Goal: Information Seeking & Learning: Understand process/instructions

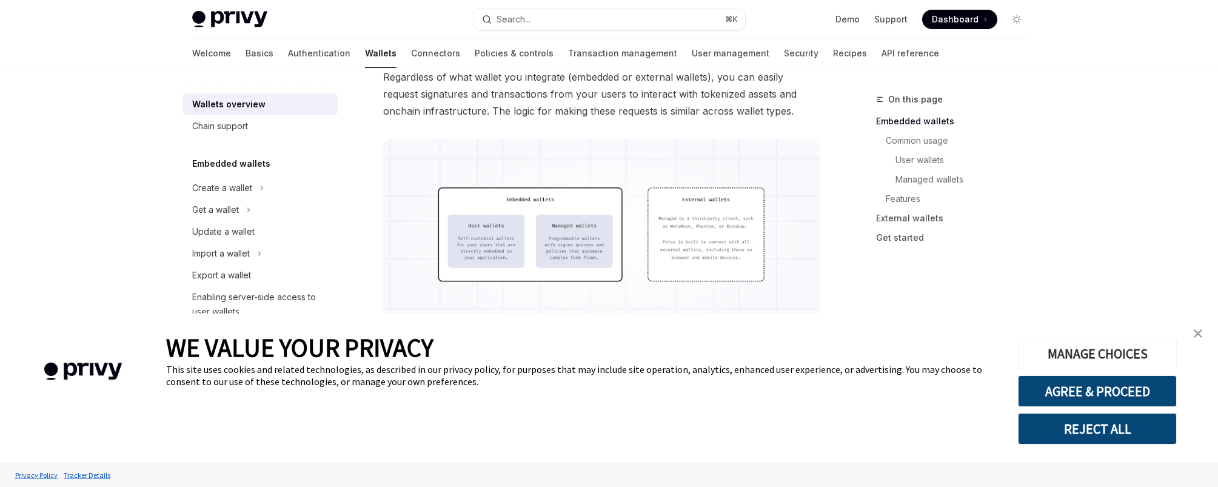
scroll to position [320, 0]
click at [1203, 332] on link "close banner" at bounding box center [1198, 333] width 24 height 24
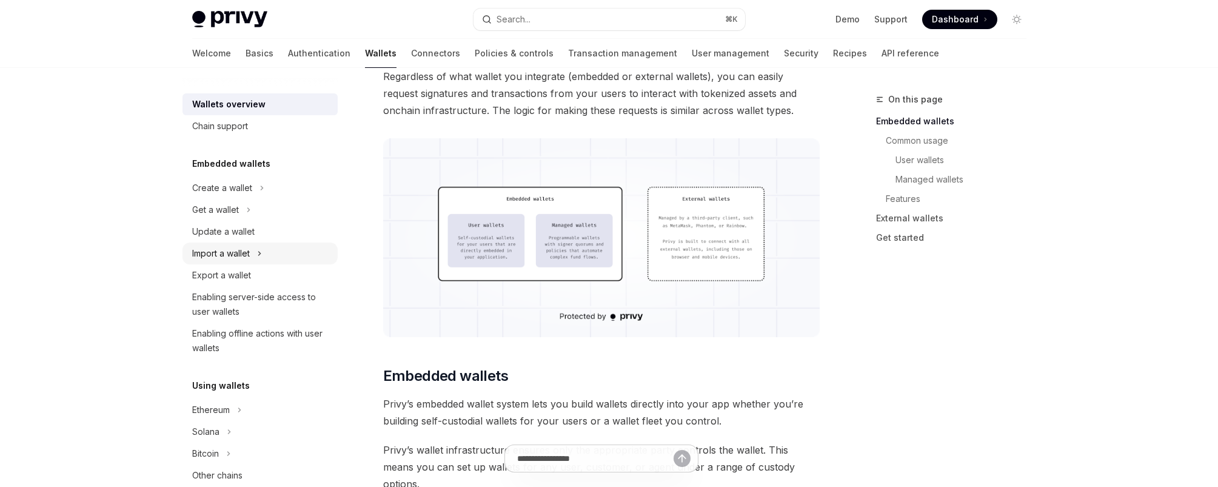
click at [245, 256] on div "Import a wallet" at bounding box center [221, 253] width 58 height 15
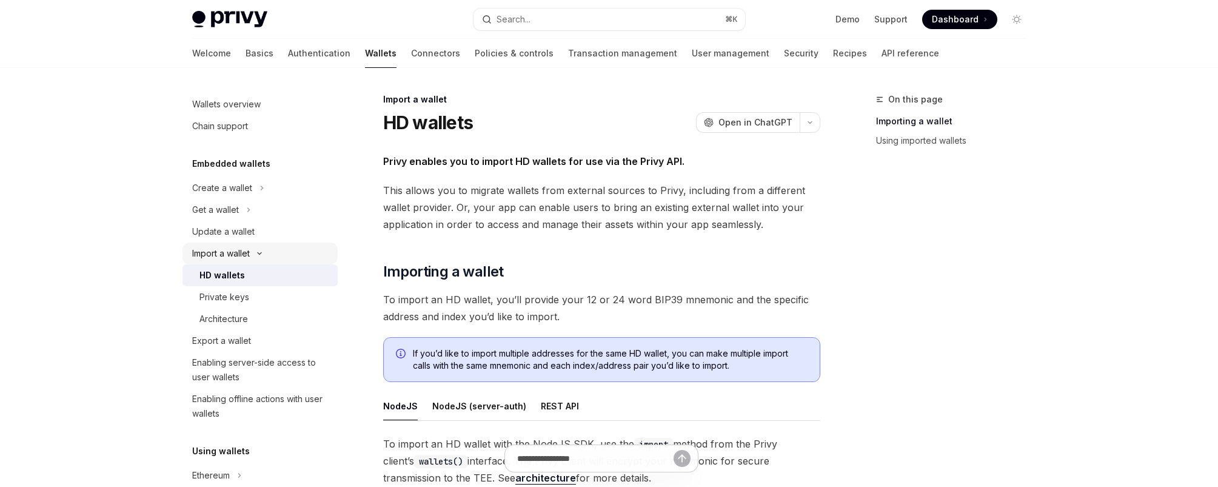
click at [223, 248] on div "Import a wallet" at bounding box center [221, 253] width 58 height 15
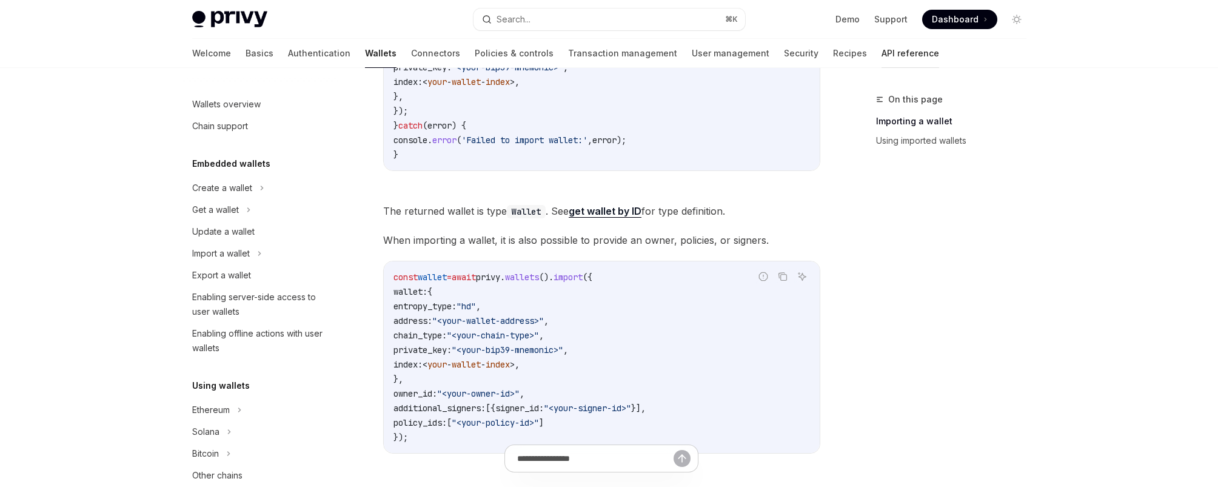
scroll to position [693, 0]
click at [881, 48] on link "API reference" at bounding box center [910, 53] width 58 height 29
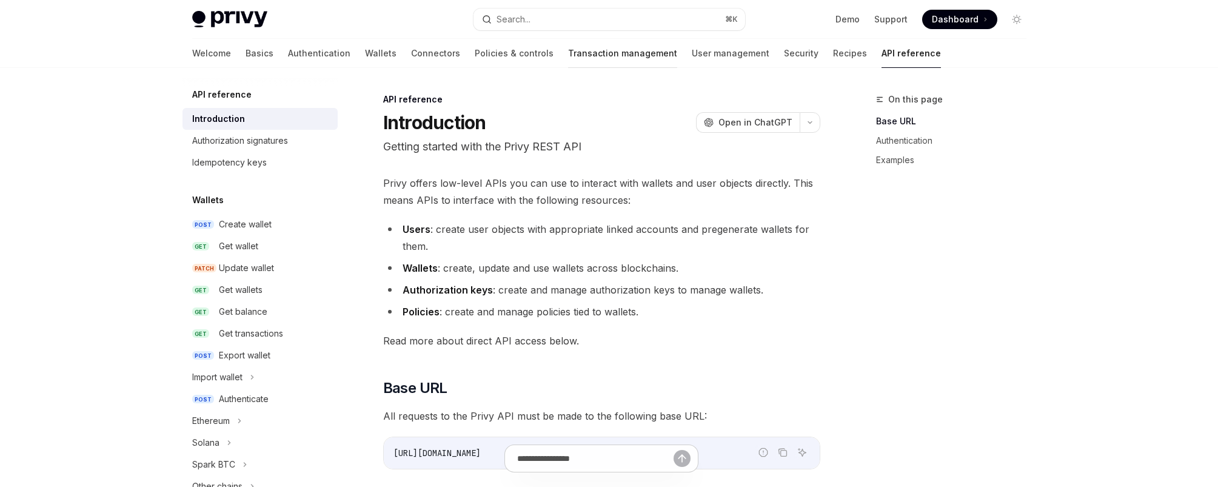
click at [568, 42] on link "Transaction management" at bounding box center [622, 53] width 109 height 29
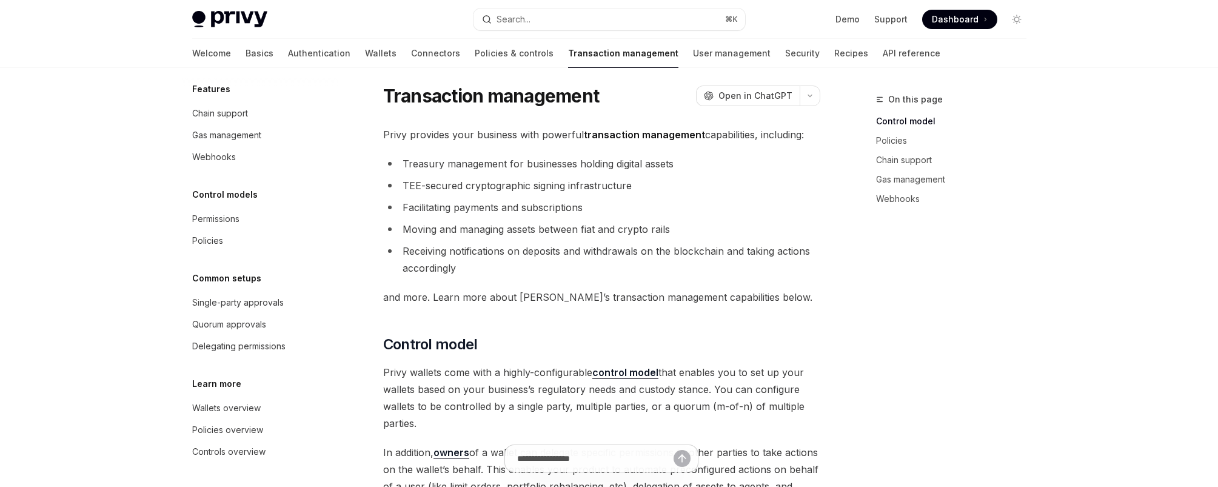
scroll to position [10, 0]
click at [249, 296] on div "Single-party approvals" at bounding box center [238, 302] width 92 height 15
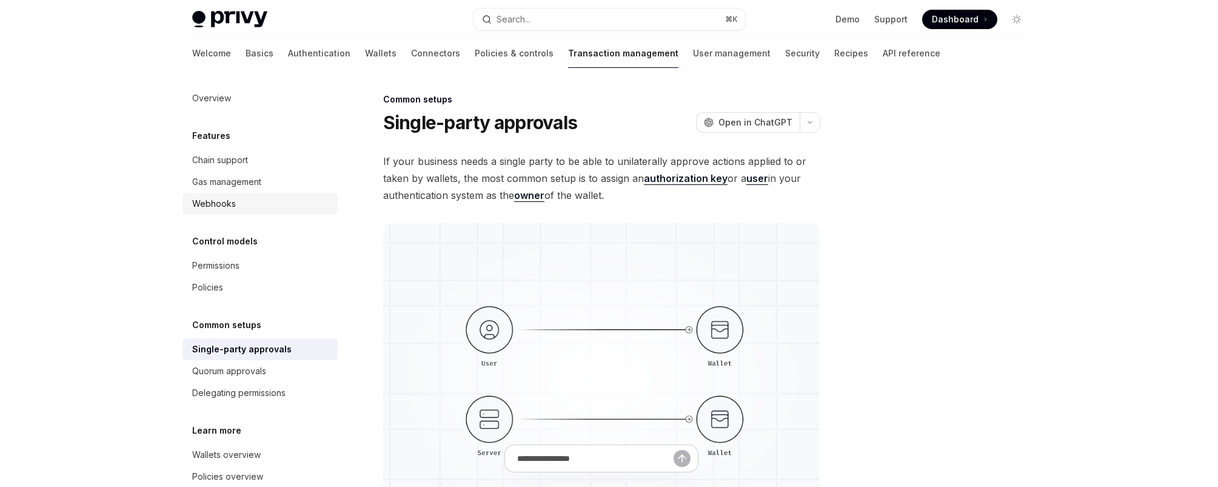
click at [212, 210] on div "Webhooks" at bounding box center [214, 203] width 44 height 15
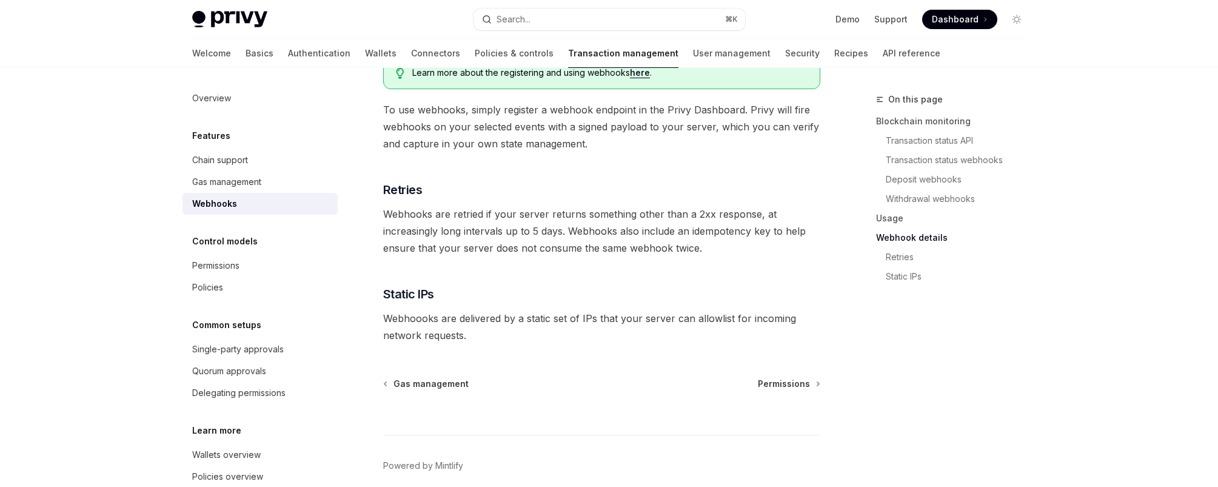
scroll to position [773, 0]
click at [882, 50] on link "API reference" at bounding box center [911, 53] width 58 height 29
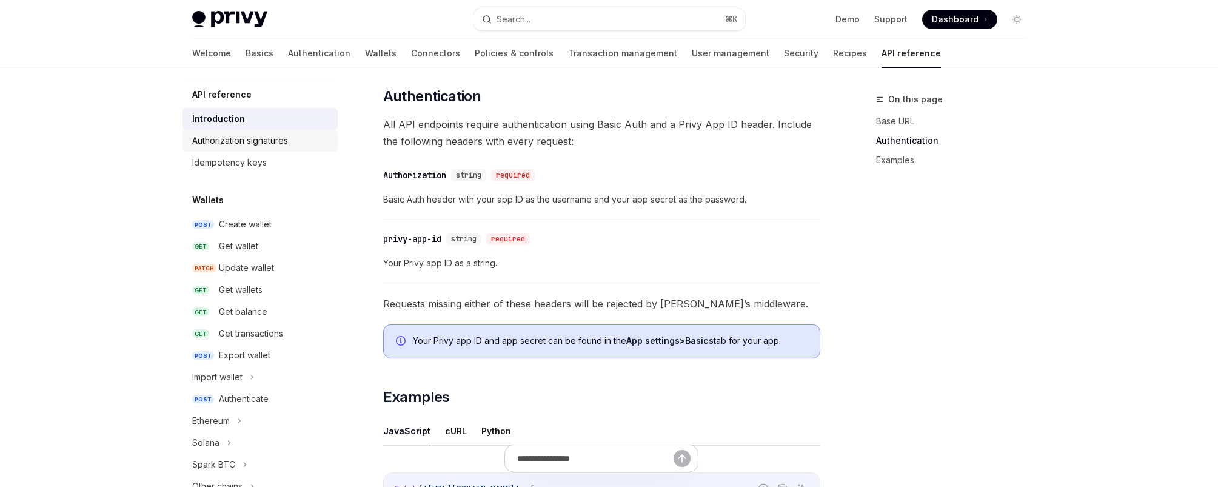
click at [247, 135] on div "Authorization signatures" at bounding box center [240, 140] width 96 height 15
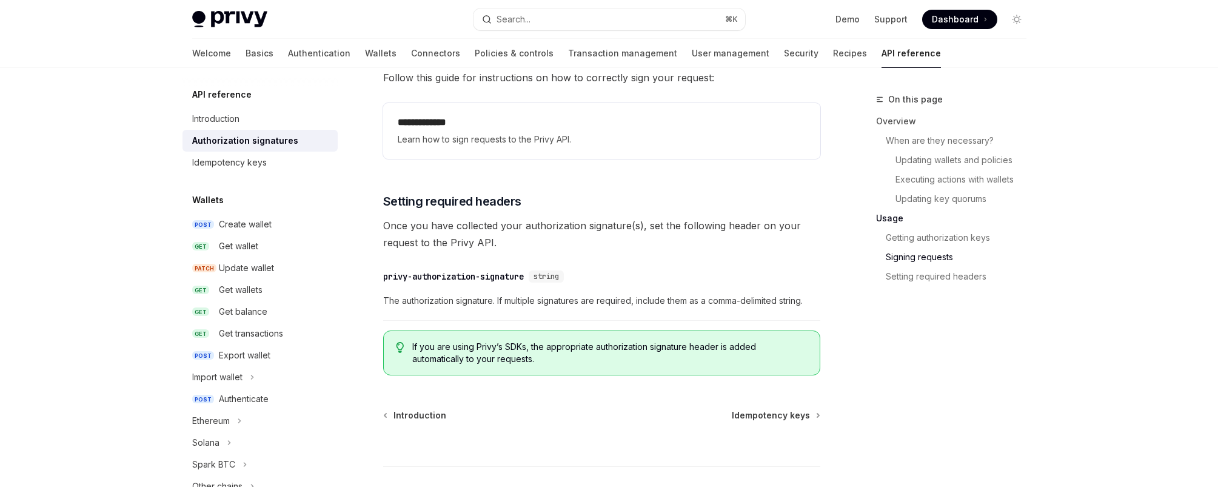
scroll to position [1992, 0]
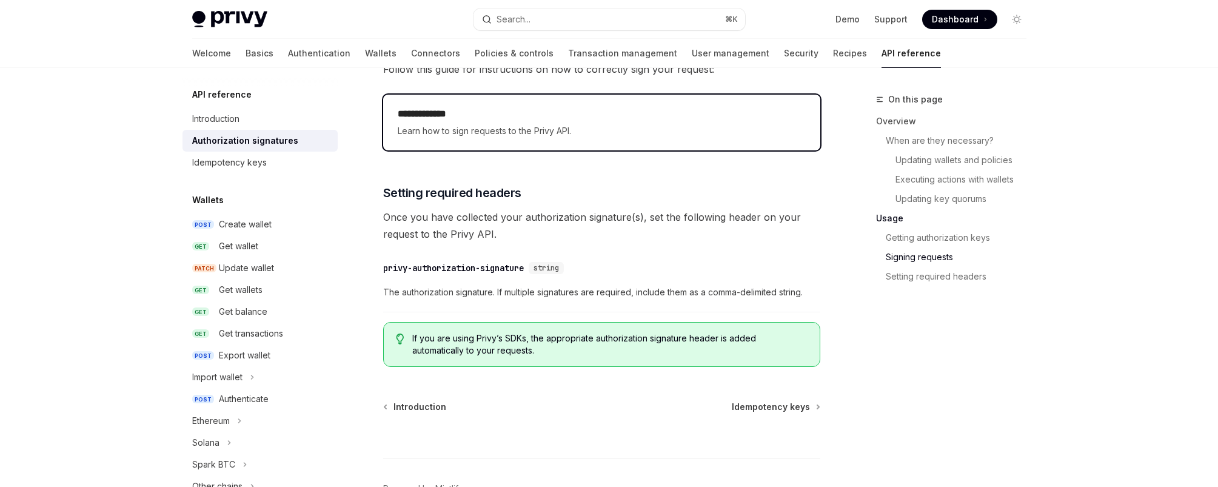
click at [517, 126] on span "Learn how to sign requests to the Privy API." at bounding box center [602, 131] width 408 height 15
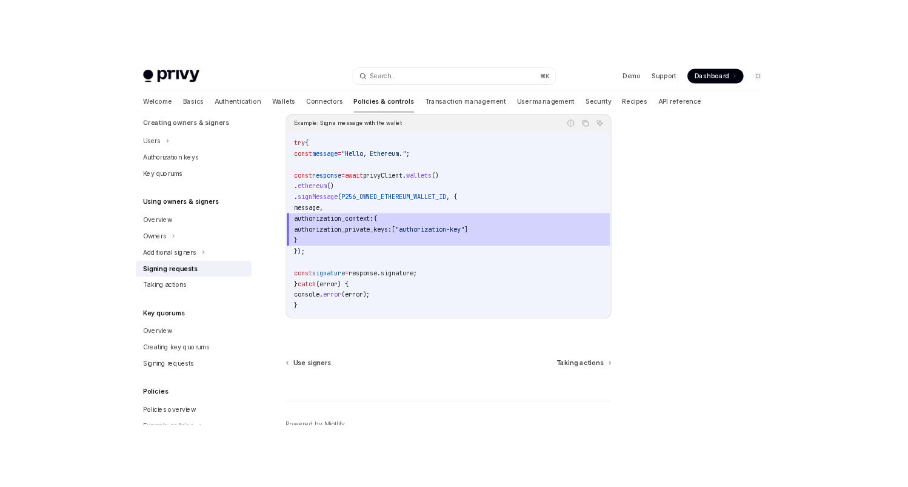
scroll to position [610, 0]
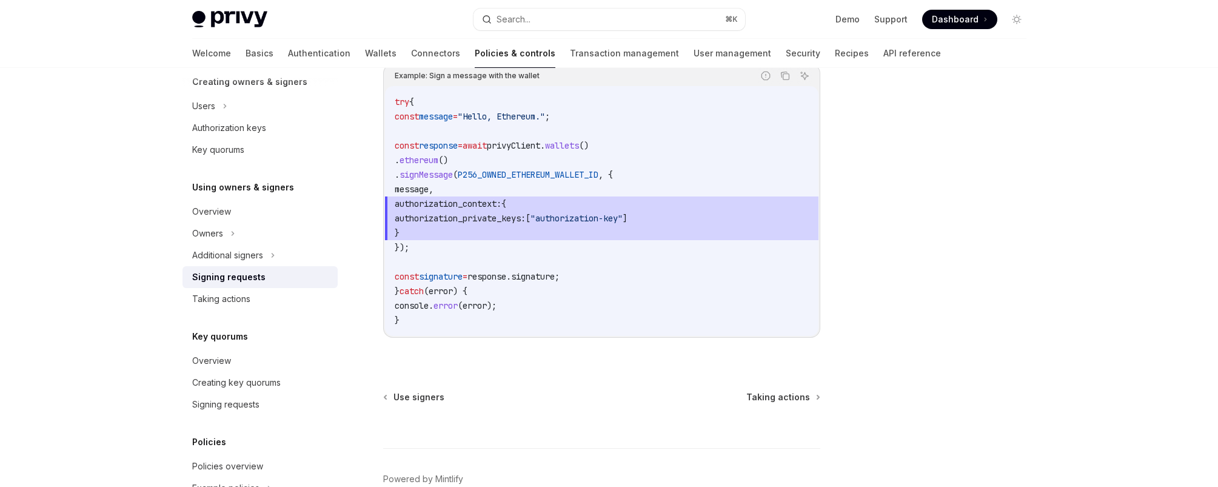
drag, startPoint x: 977, startPoint y: 107, endPoint x: 884, endPoint y: 127, distance: 94.9
click at [977, 107] on div at bounding box center [944, 289] width 184 height 395
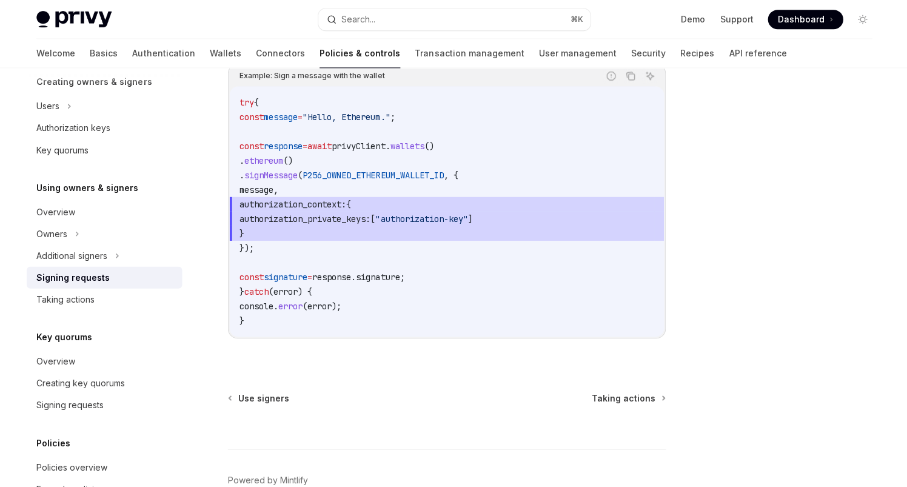
type textarea "*"
